Goal: Task Accomplishment & Management: Manage account settings

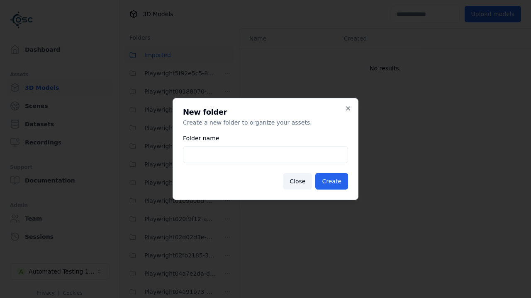
scroll to position [19862, 0]
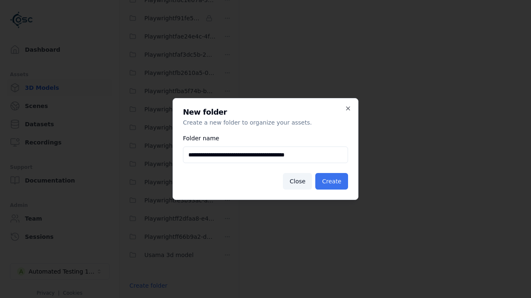
type input "**********"
click at [333, 182] on button "Create" at bounding box center [331, 181] width 33 height 17
